Goal: Transaction & Acquisition: Purchase product/service

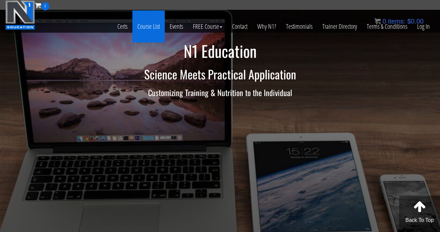
click at [145, 27] on link "Course List" at bounding box center [148, 26] width 32 height 32
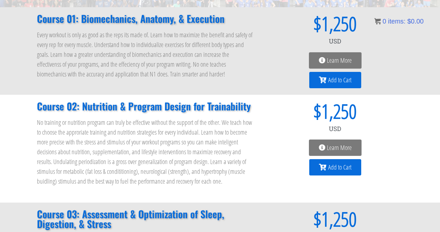
scroll to position [108, 0]
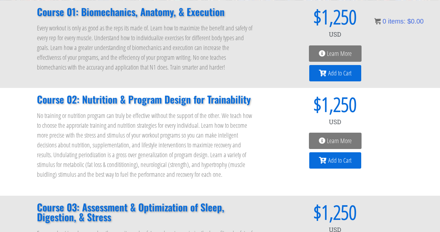
click at [327, 77] on link "Add to Cart" at bounding box center [335, 73] width 52 height 16
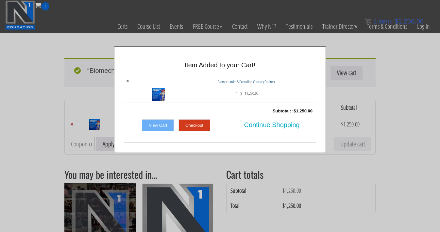
click at [167, 124] on link "View Cart" at bounding box center [158, 125] width 32 height 12
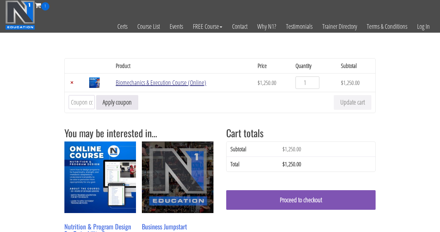
click at [136, 83] on link "Biomechanics & Execution Course (Online)" at bounding box center [161, 82] width 91 height 9
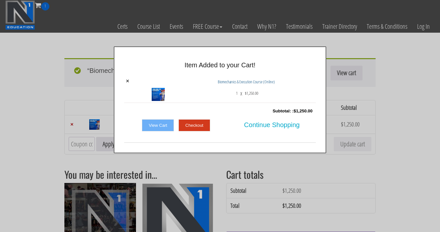
click at [125, 81] on td "×" at bounding box center [131, 89] width 15 height 26
click at [126, 81] on link "×" at bounding box center [128, 81] width 4 height 6
click at [126, 79] on div at bounding box center [219, 89] width 191 height 26
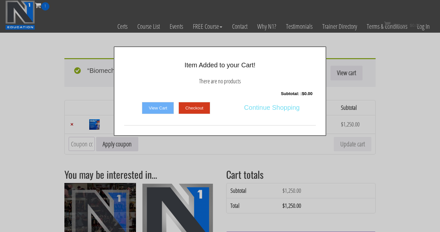
click at [260, 109] on span "Continue Shopping" at bounding box center [272, 108] width 56 height 14
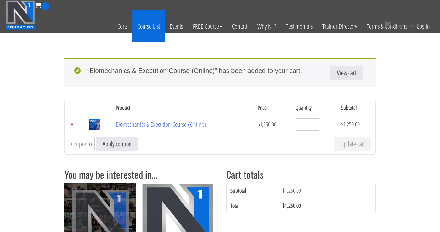
click at [154, 27] on link "Course List" at bounding box center [148, 26] width 32 height 32
